Goal: Understand site structure: Grasp the organization and layout of the website

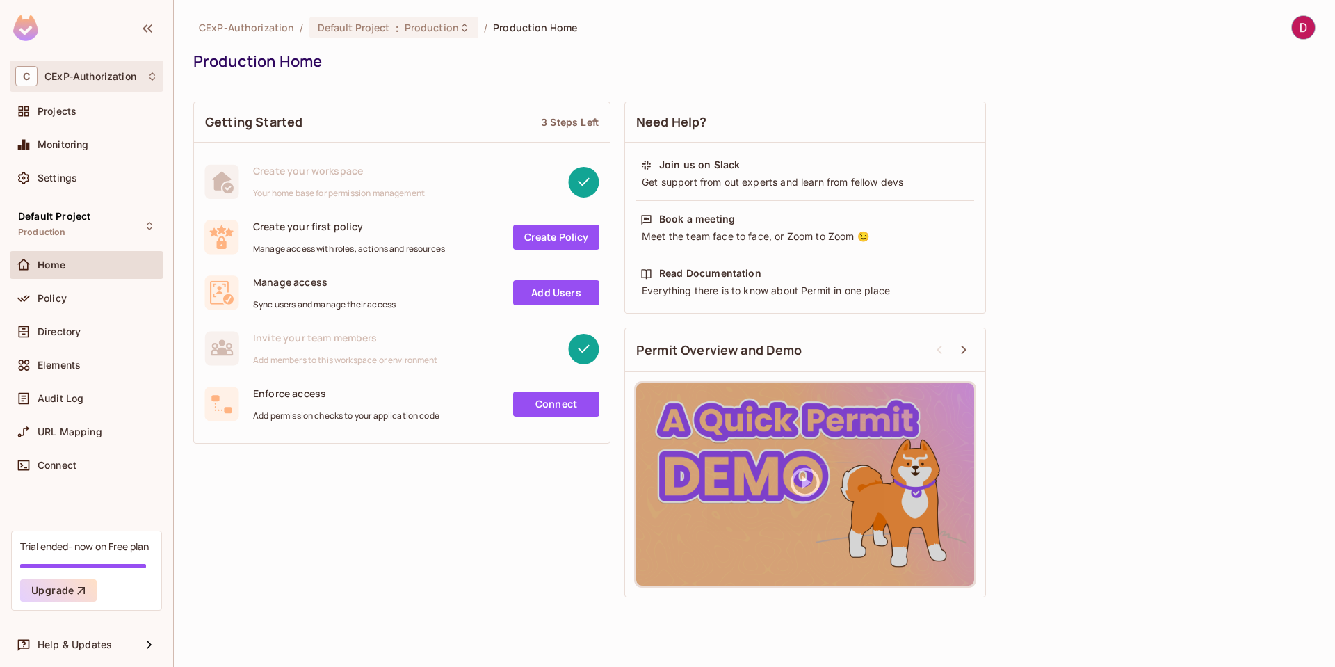
click at [113, 82] on div "C CExP-Authorization" at bounding box center [86, 76] width 143 height 20
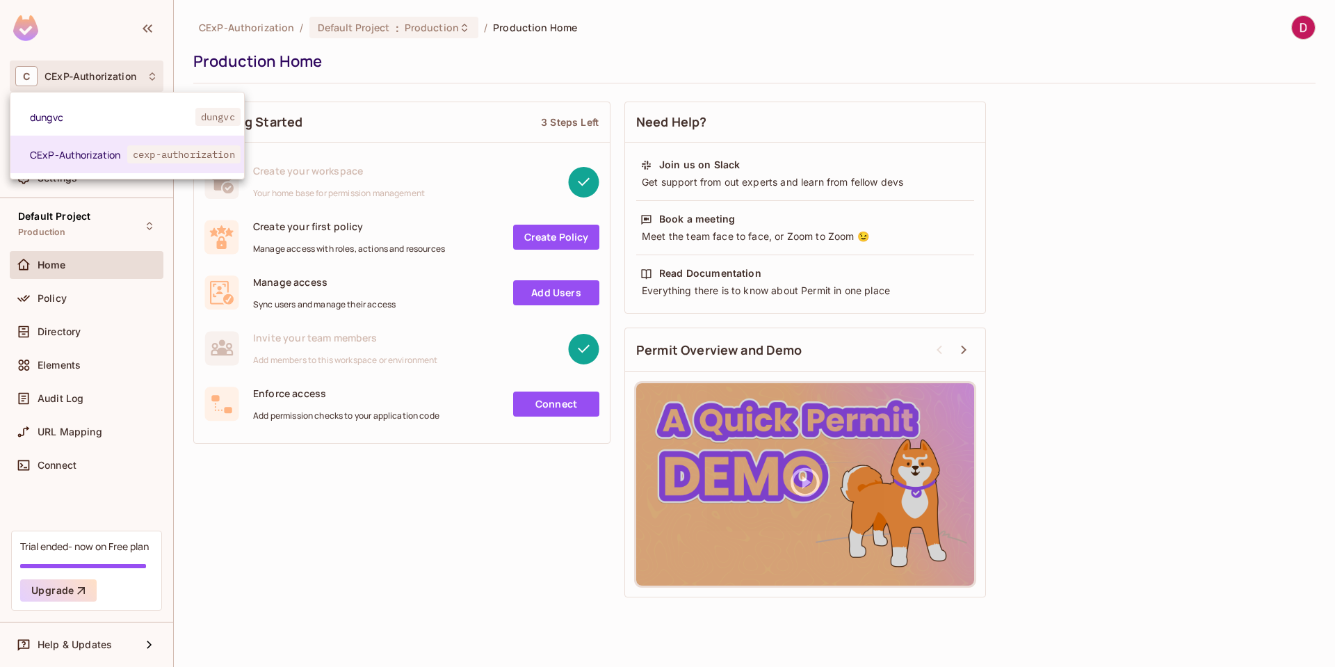
click at [360, 526] on div at bounding box center [667, 333] width 1335 height 667
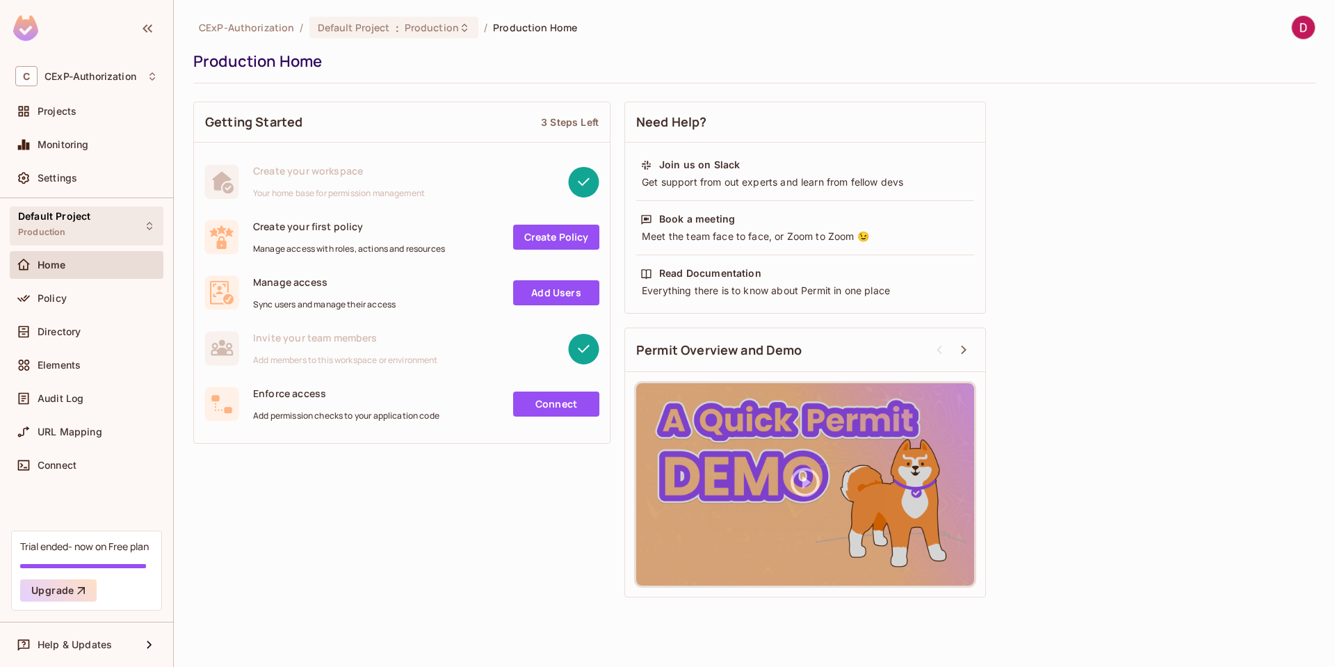
click at [71, 217] on span "Default Project" at bounding box center [54, 216] width 72 height 11
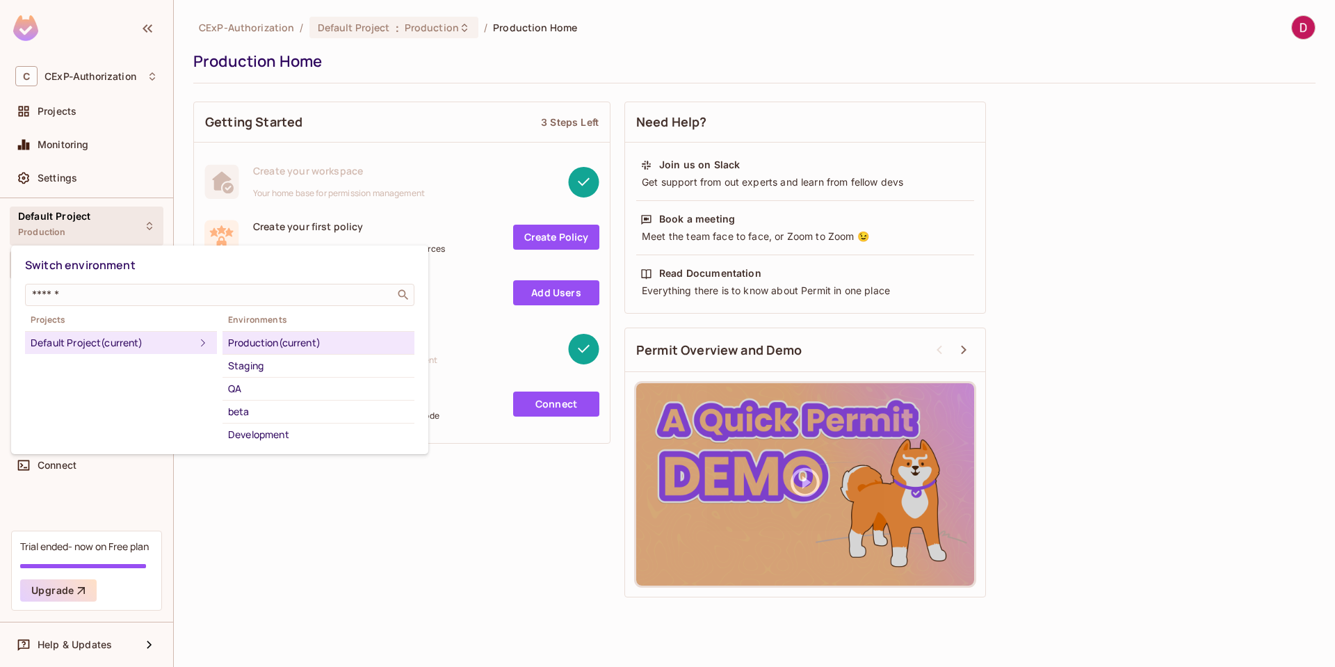
click at [278, 493] on div at bounding box center [667, 333] width 1335 height 667
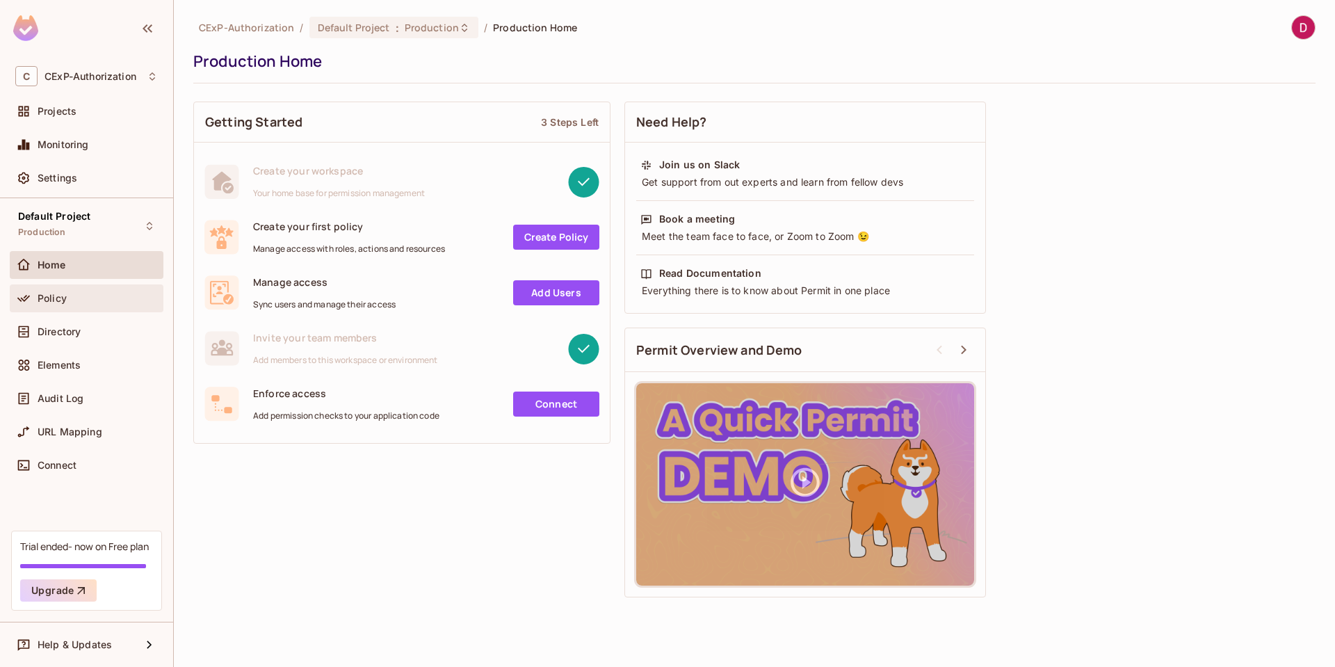
click at [95, 294] on div "Policy" at bounding box center [98, 298] width 120 height 11
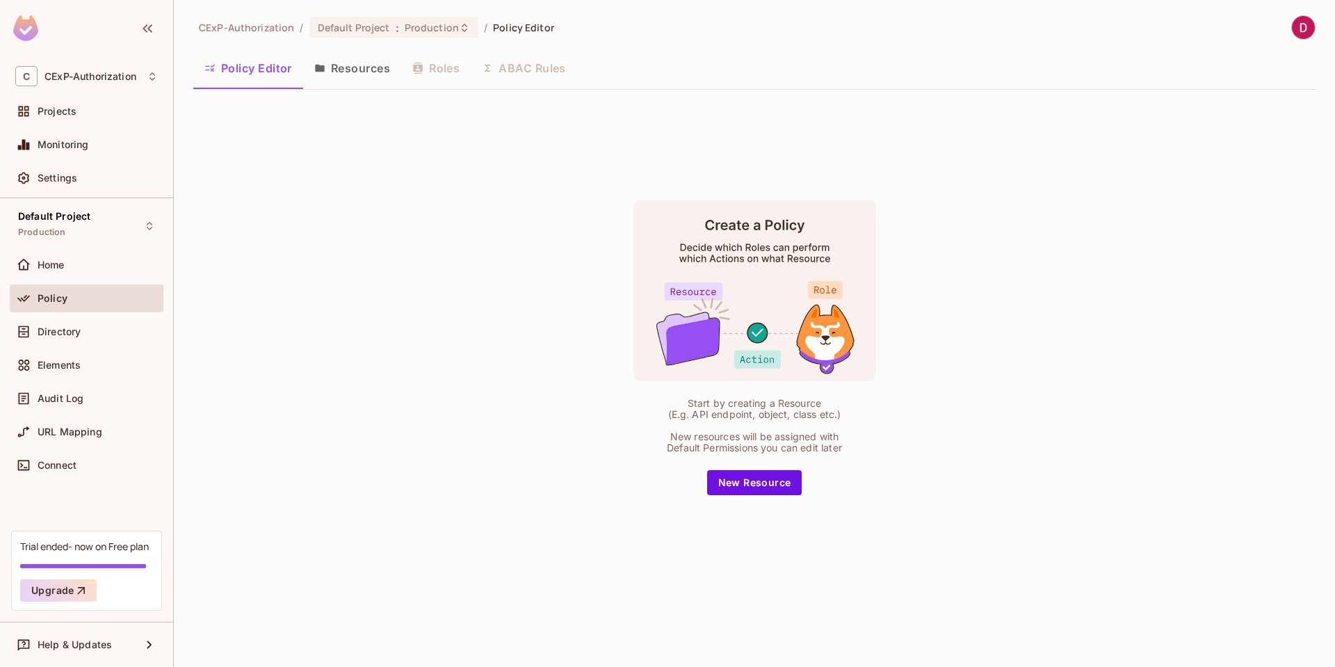
click at [357, 70] on button "Resources" at bounding box center [352, 68] width 98 height 35
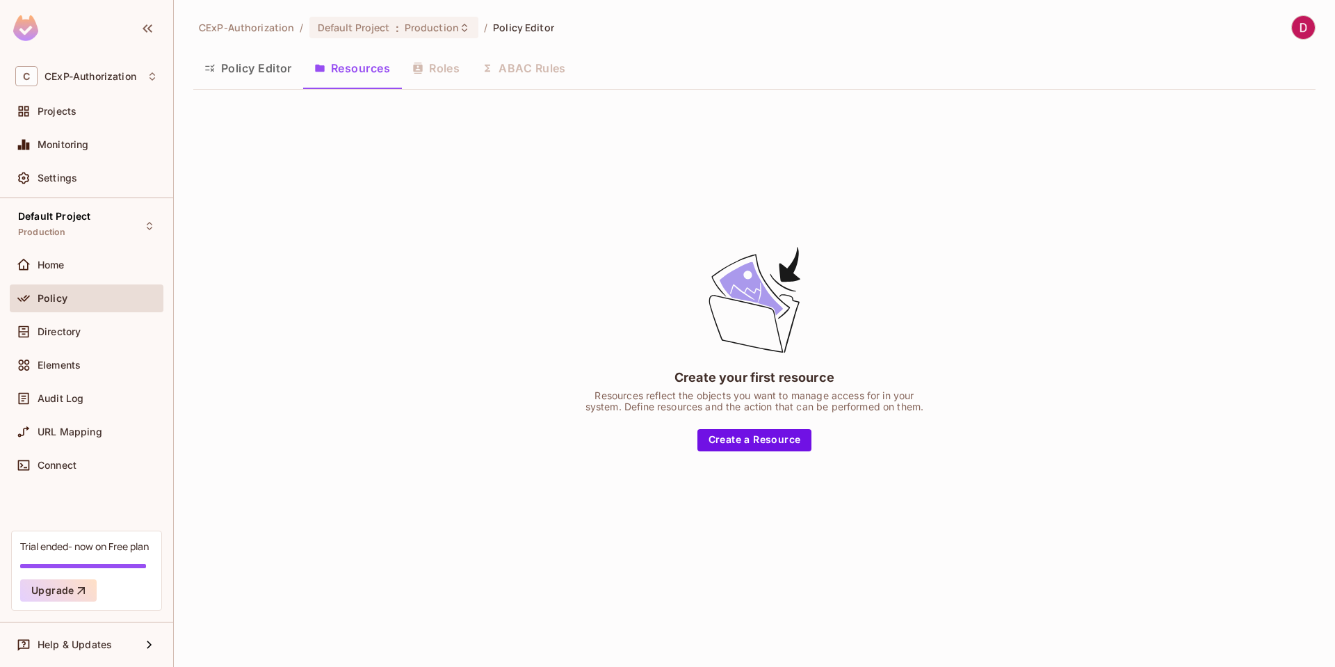
click at [260, 71] on button "Policy Editor" at bounding box center [248, 68] width 110 height 35
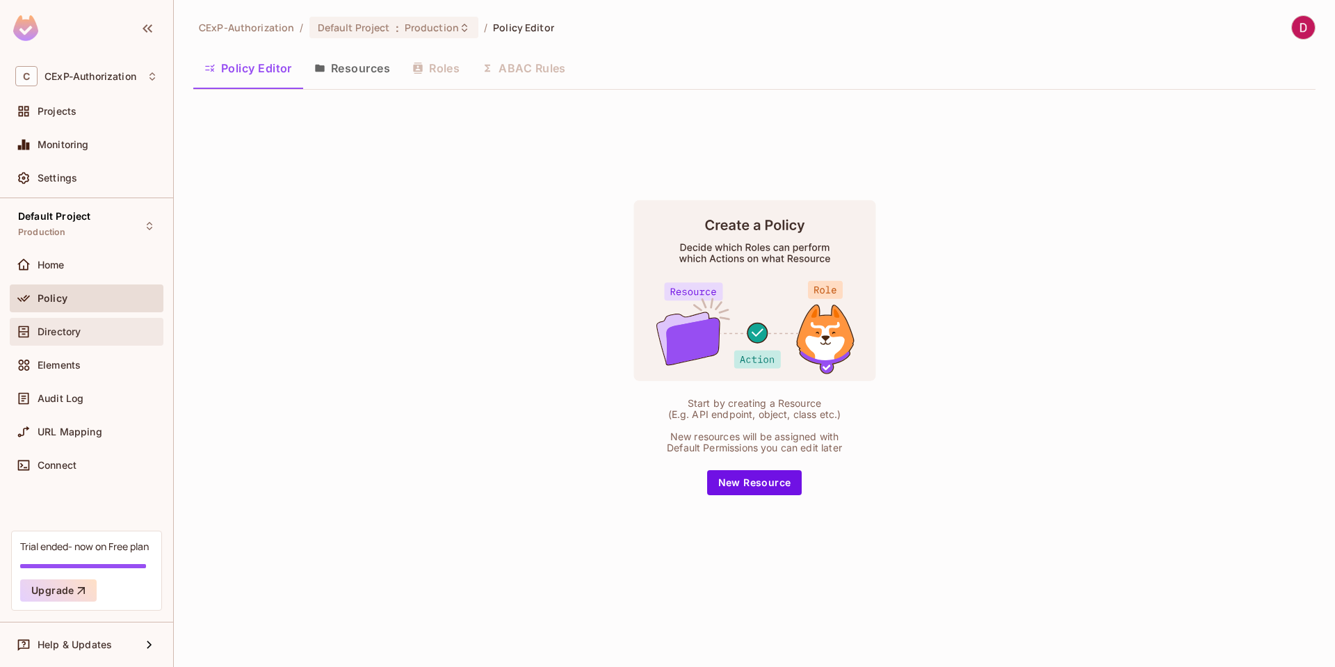
click at [101, 328] on div "Directory" at bounding box center [98, 331] width 120 height 11
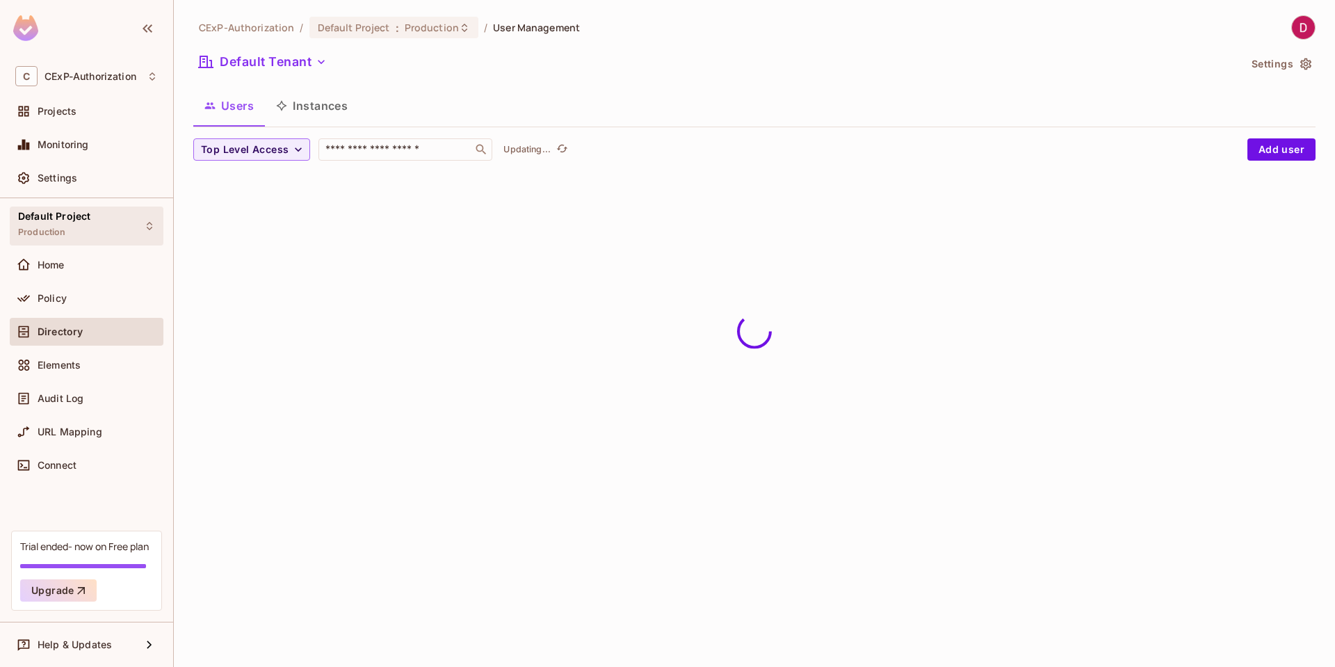
click at [86, 212] on span "Default Project" at bounding box center [54, 216] width 72 height 11
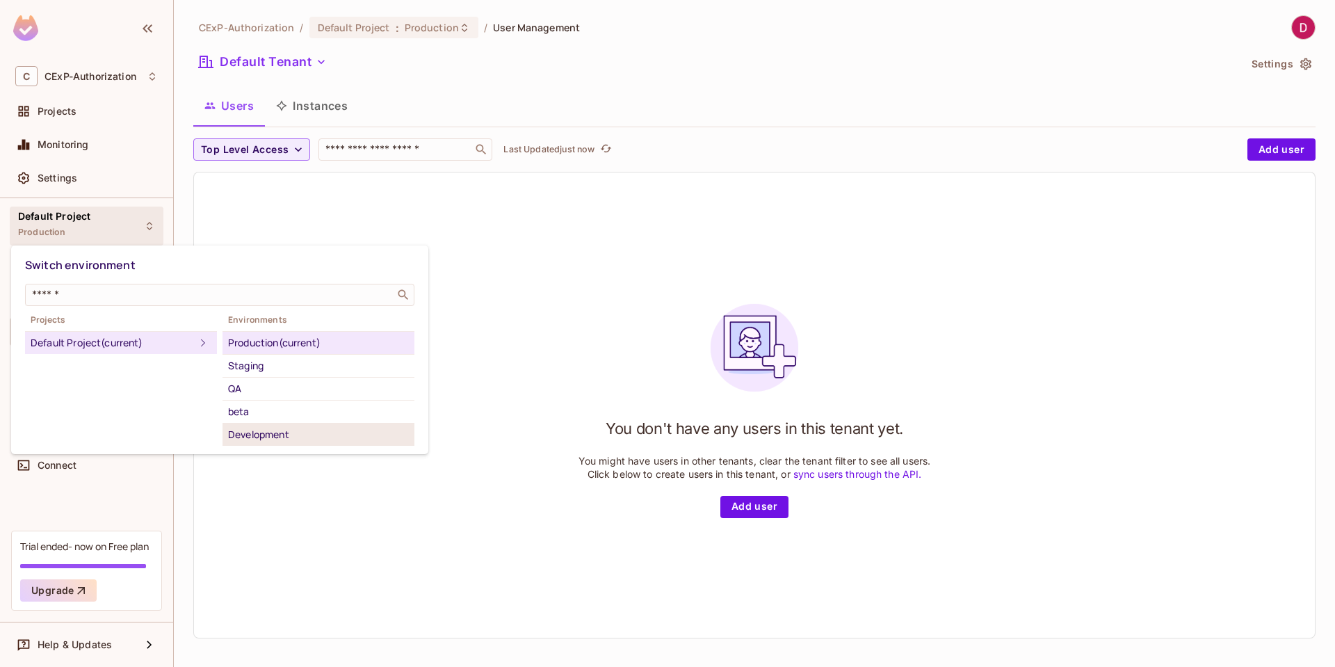
click at [268, 438] on div "Development" at bounding box center [318, 434] width 181 height 17
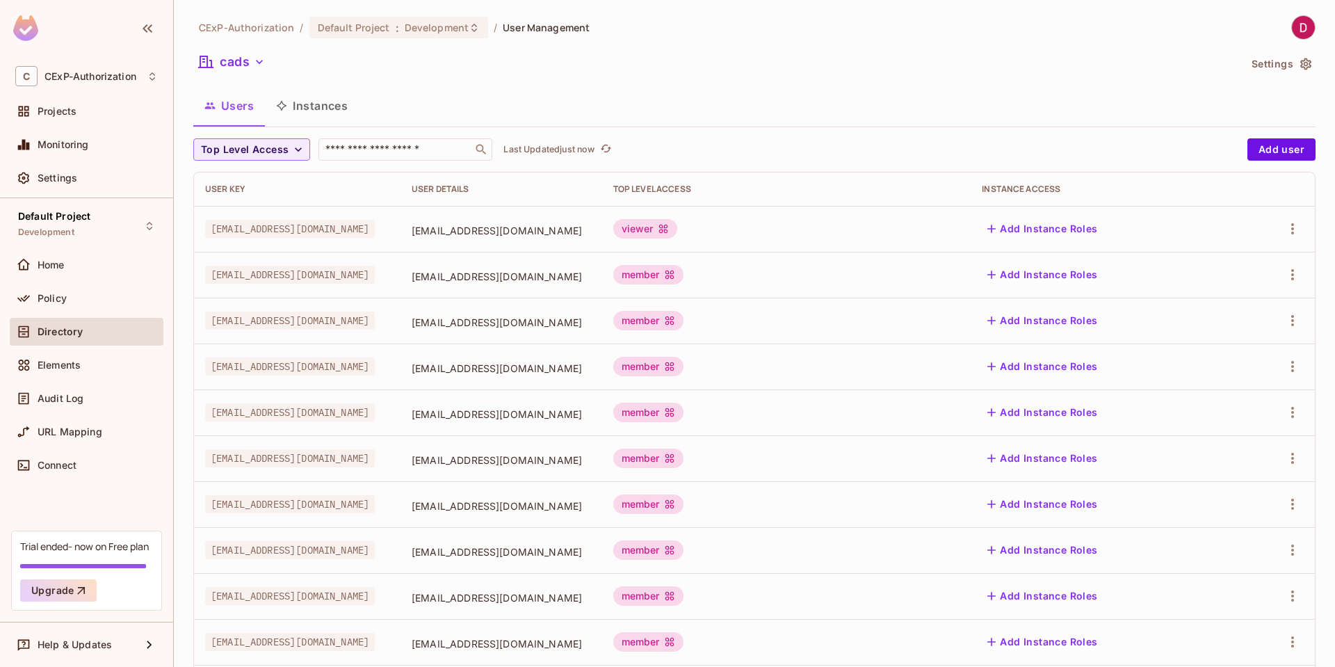
click at [328, 113] on button "Instances" at bounding box center [312, 105] width 94 height 35
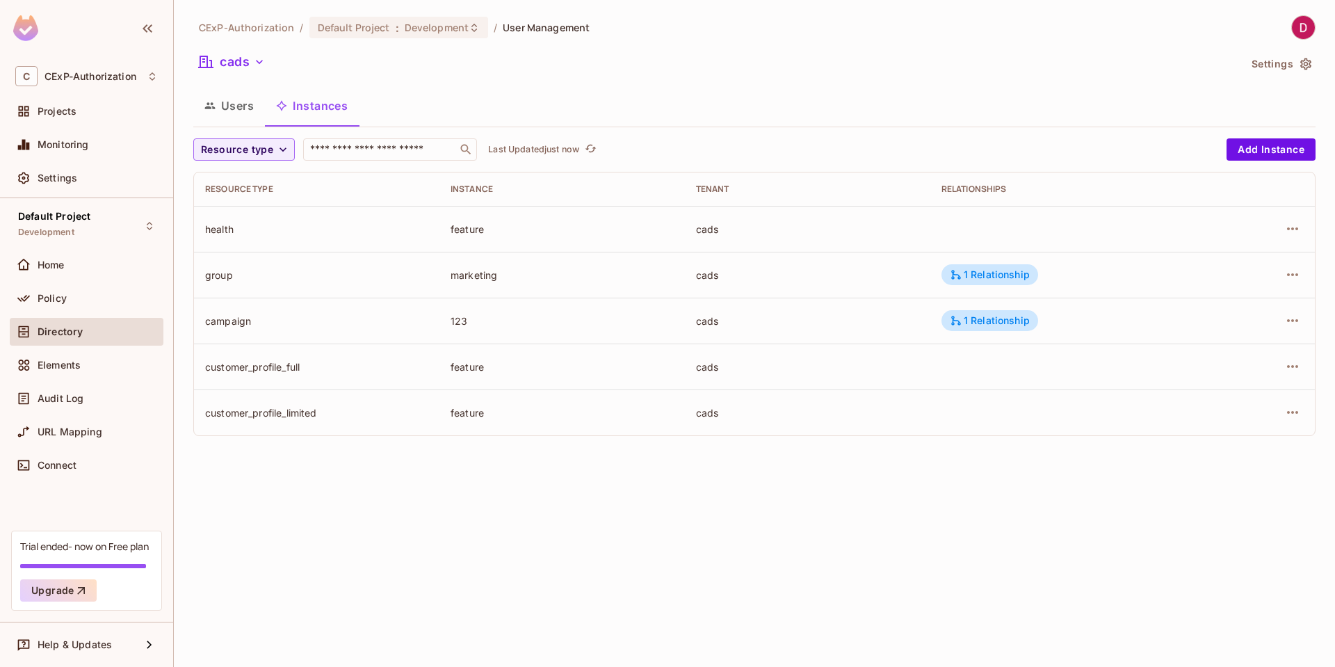
click at [225, 110] on button "Users" at bounding box center [229, 105] width 72 height 35
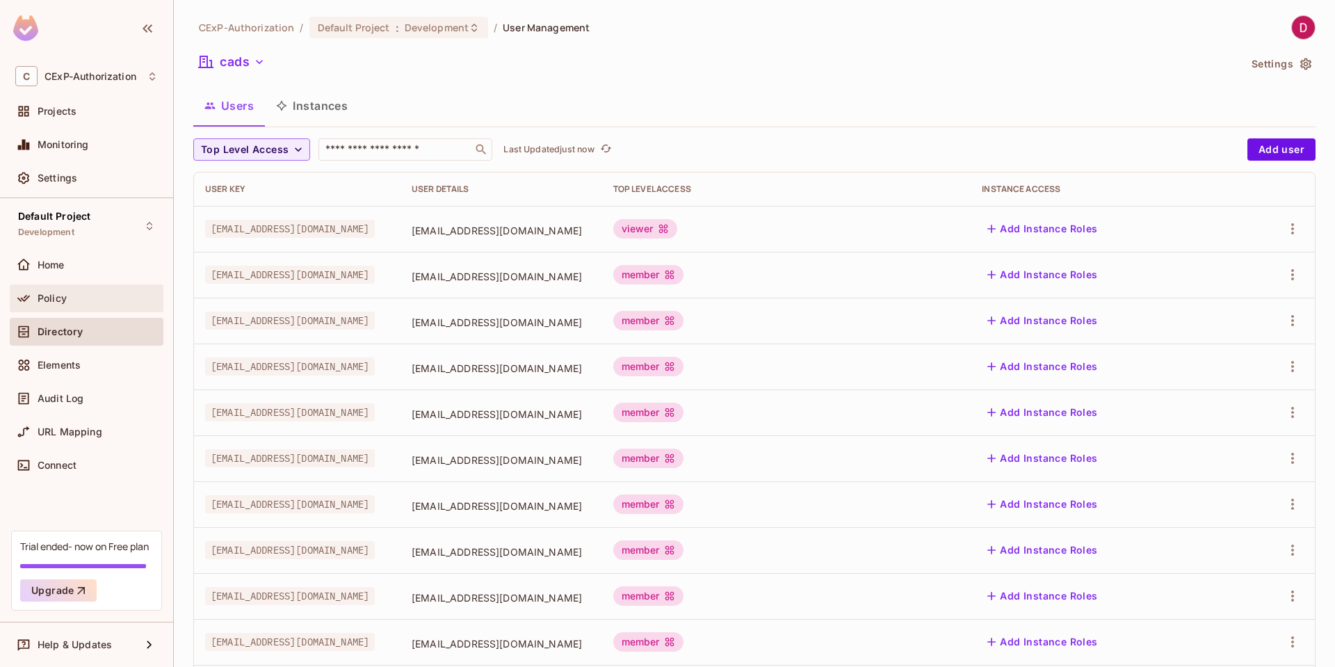
click at [75, 298] on div "Policy" at bounding box center [98, 298] width 120 height 11
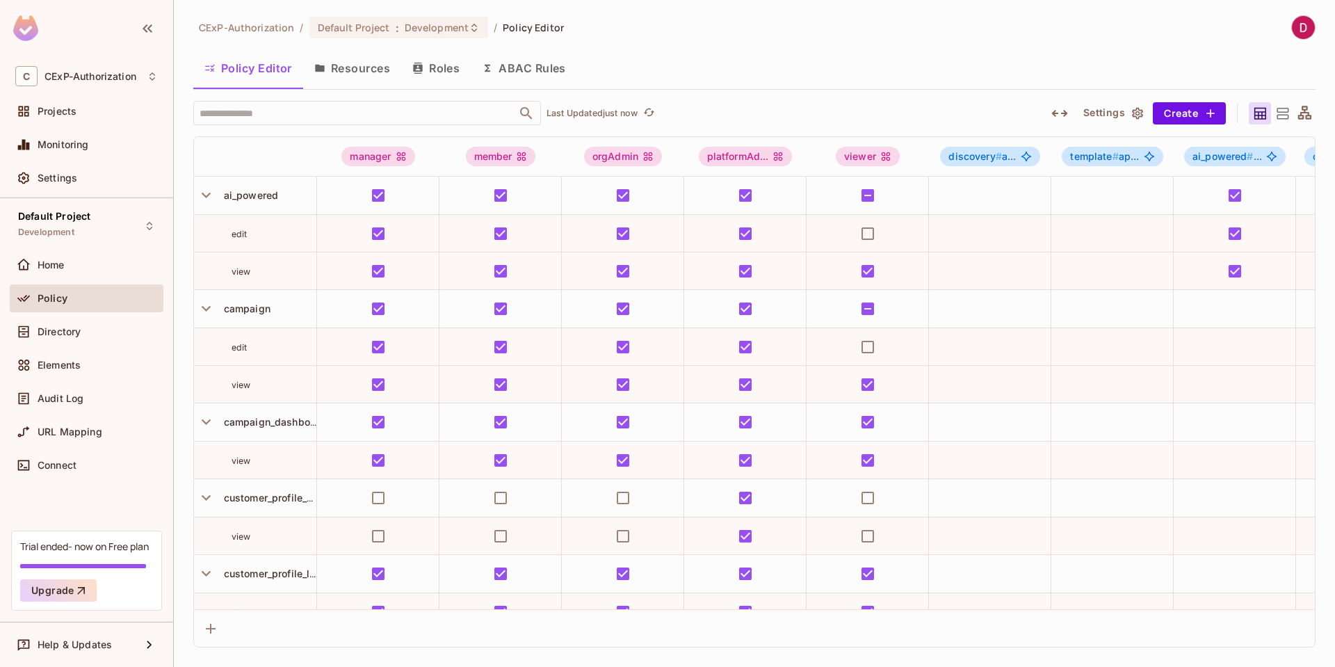
click at [444, 72] on button "Roles" at bounding box center [436, 68] width 70 height 35
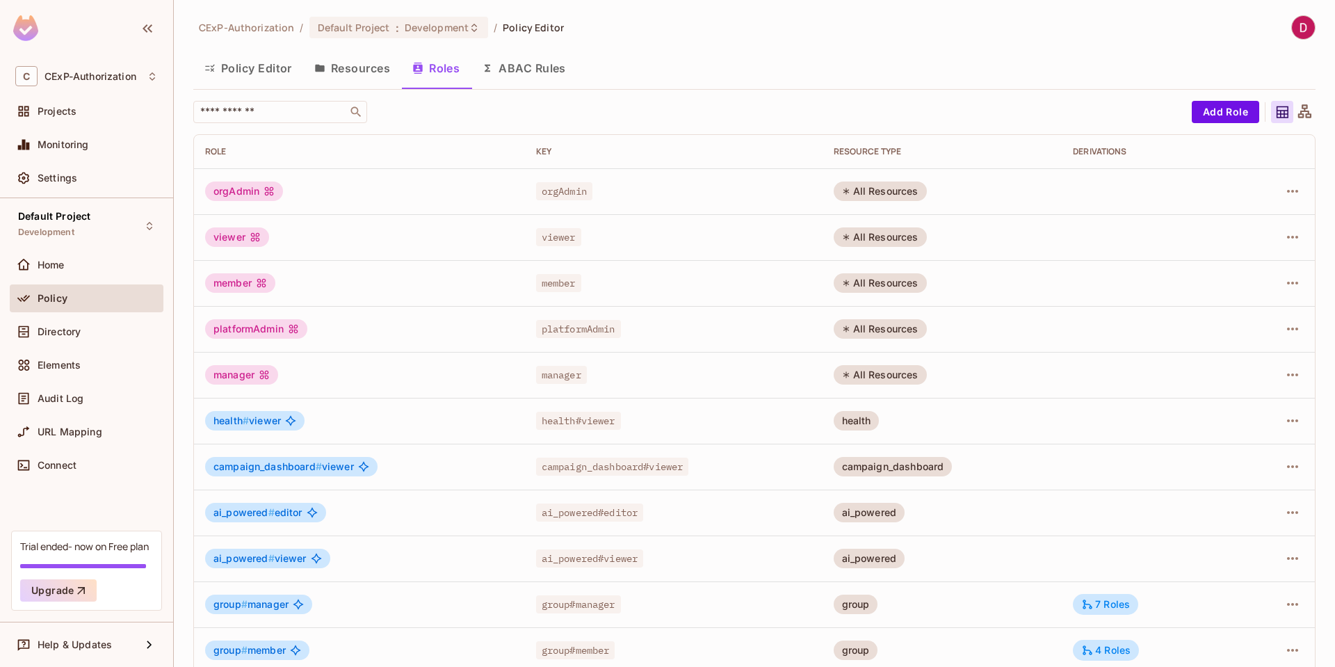
scroll to position [248, 0]
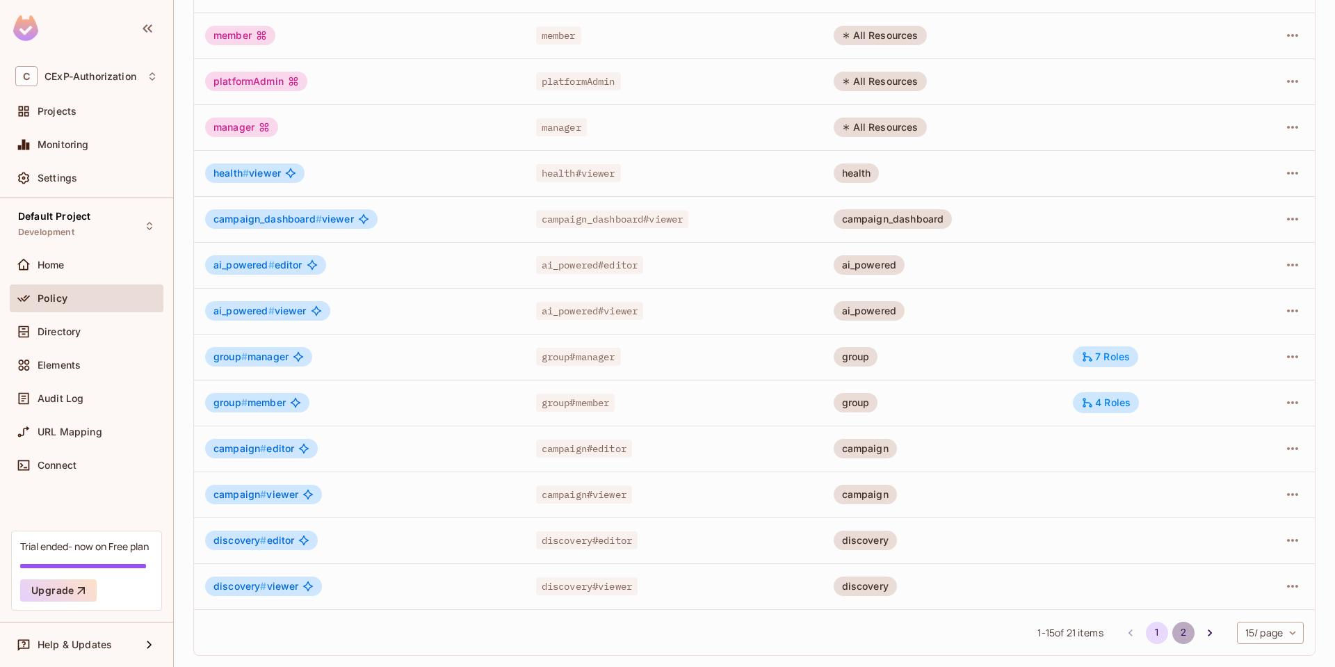
click at [1172, 639] on button "2" at bounding box center [1183, 633] width 22 height 22
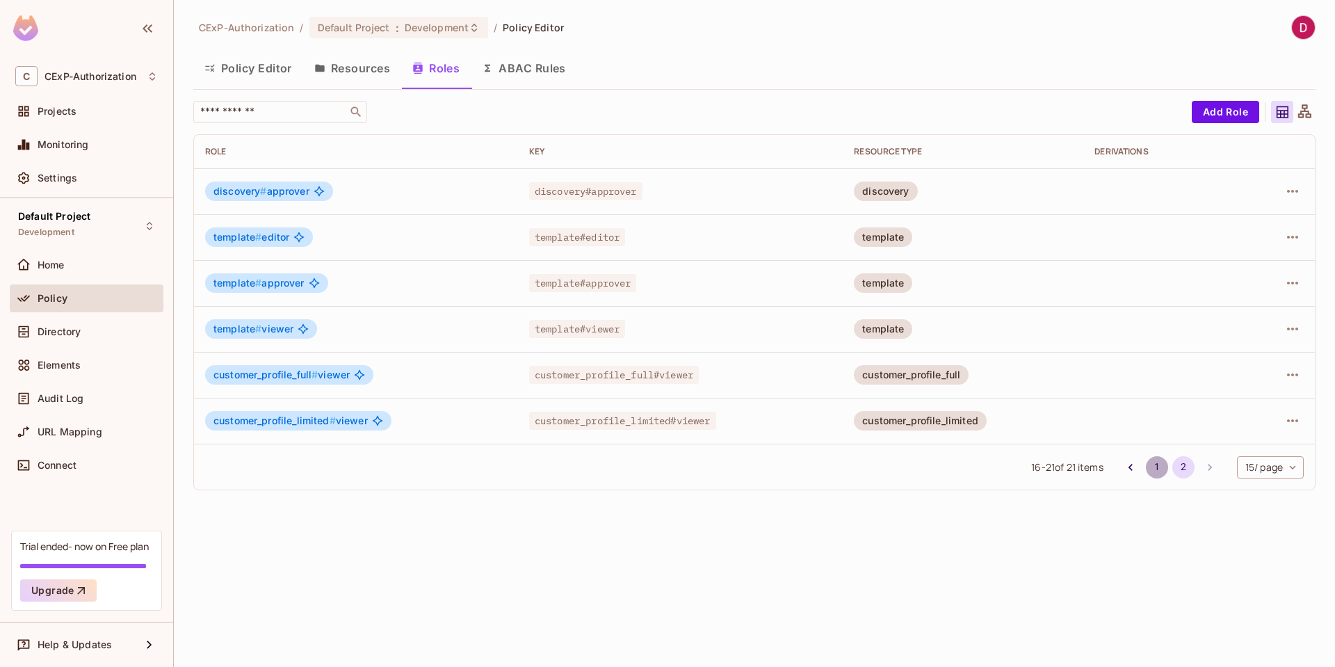
click at [1149, 467] on button "1" at bounding box center [1157, 467] width 22 height 22
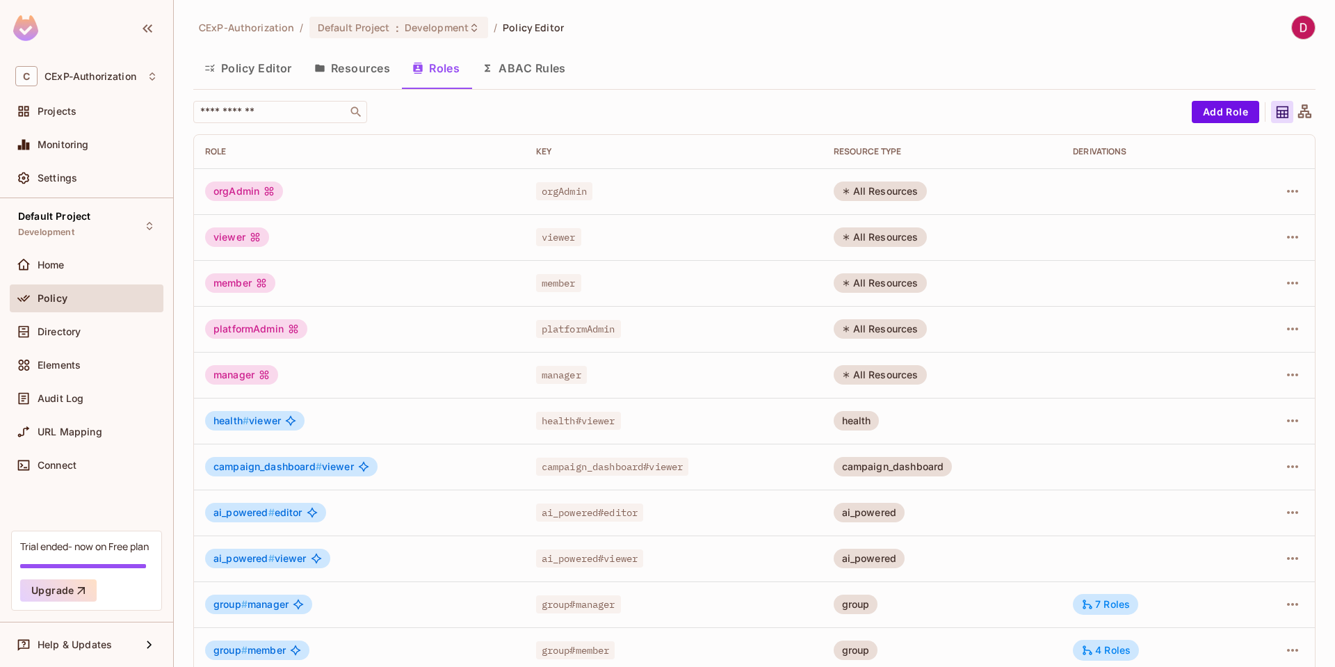
click at [384, 63] on button "Resources" at bounding box center [352, 68] width 98 height 35
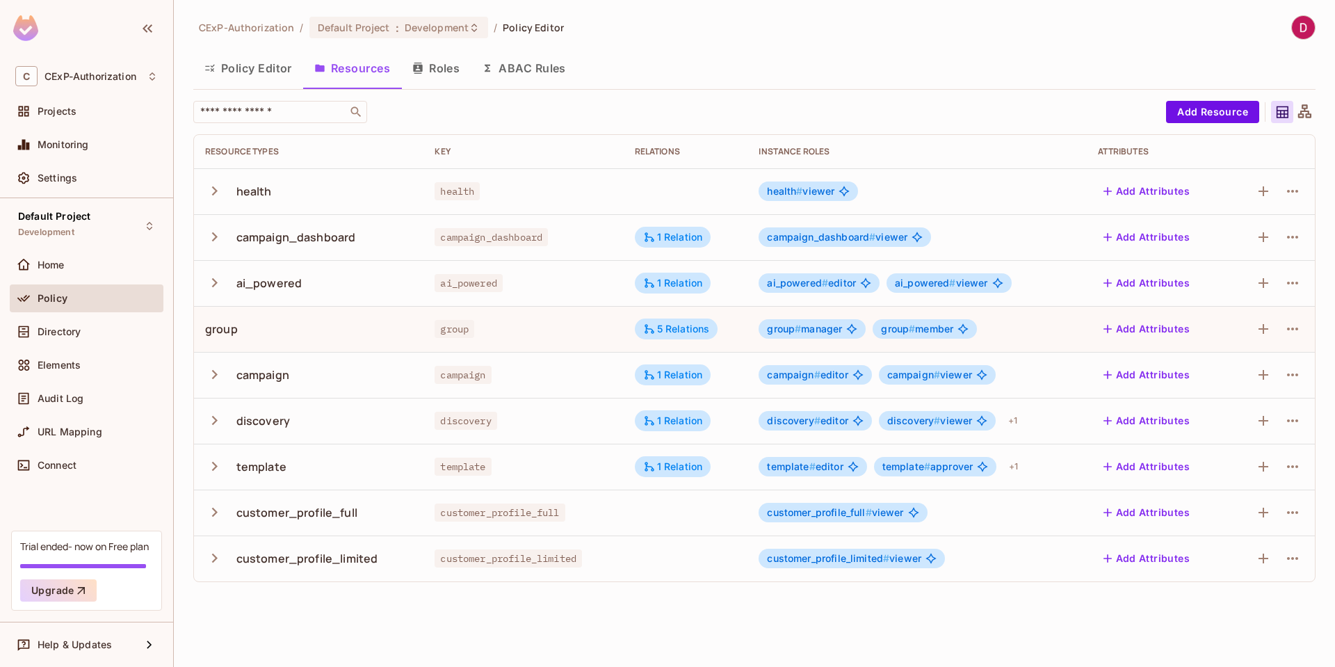
click at [252, 69] on button "Policy Editor" at bounding box center [248, 68] width 110 height 35
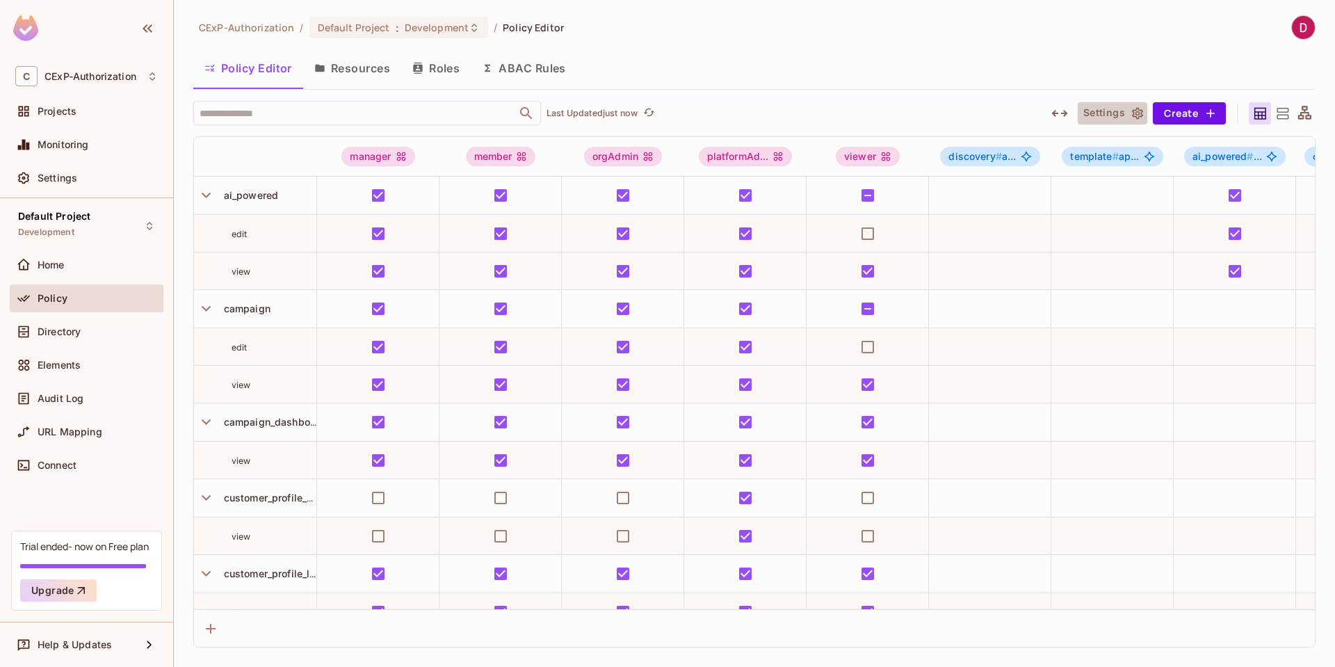
click at [1139, 114] on icon "button" at bounding box center [1137, 113] width 11 height 12
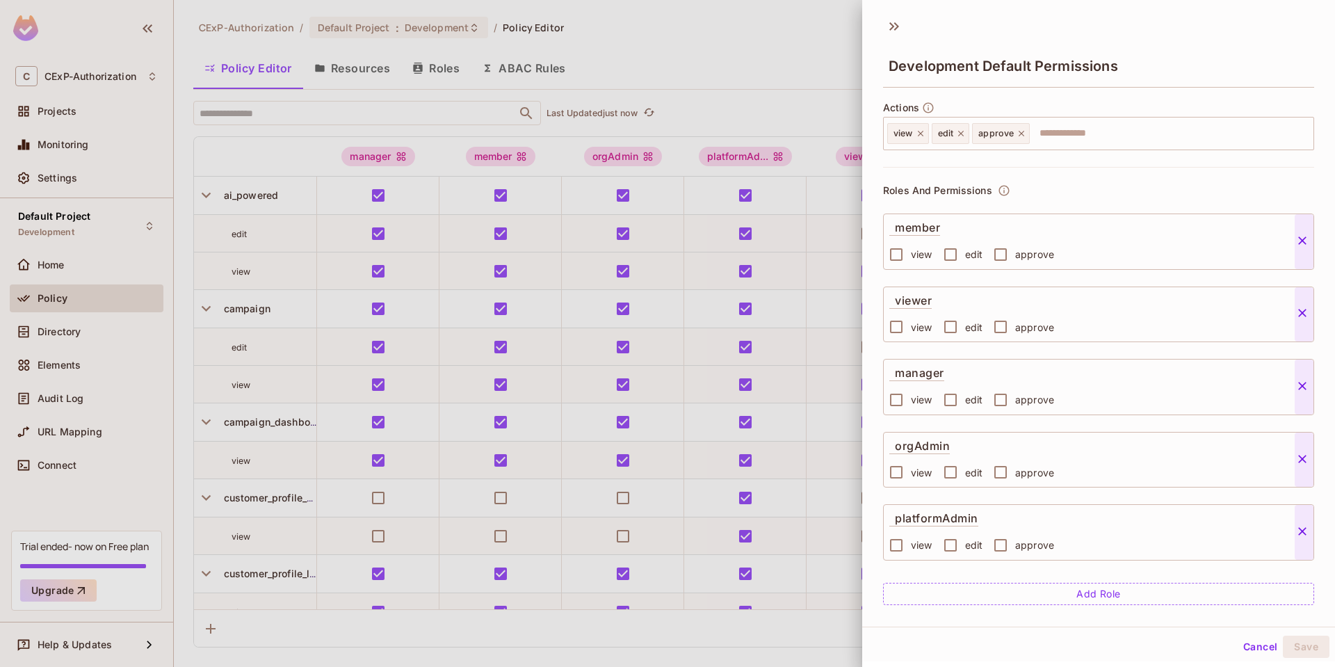
click at [783, 71] on div at bounding box center [667, 333] width 1335 height 667
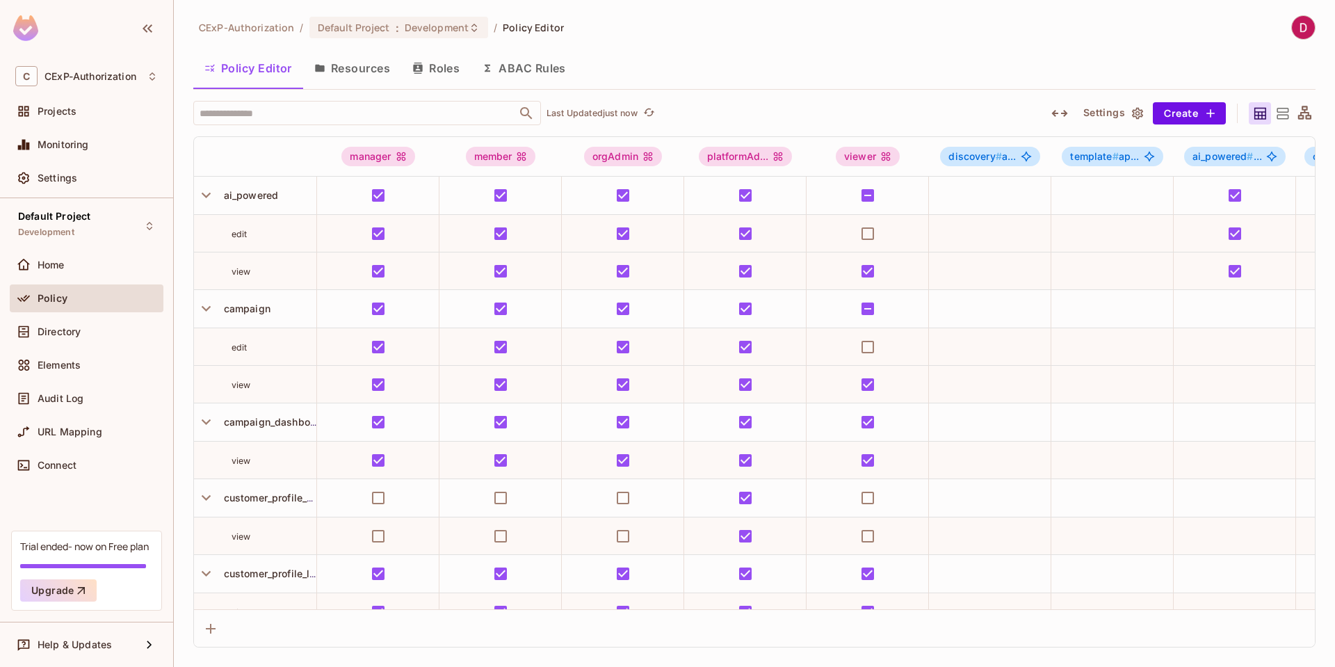
click at [369, 73] on button "Resources" at bounding box center [352, 68] width 98 height 35
